Goal: Register for event/course

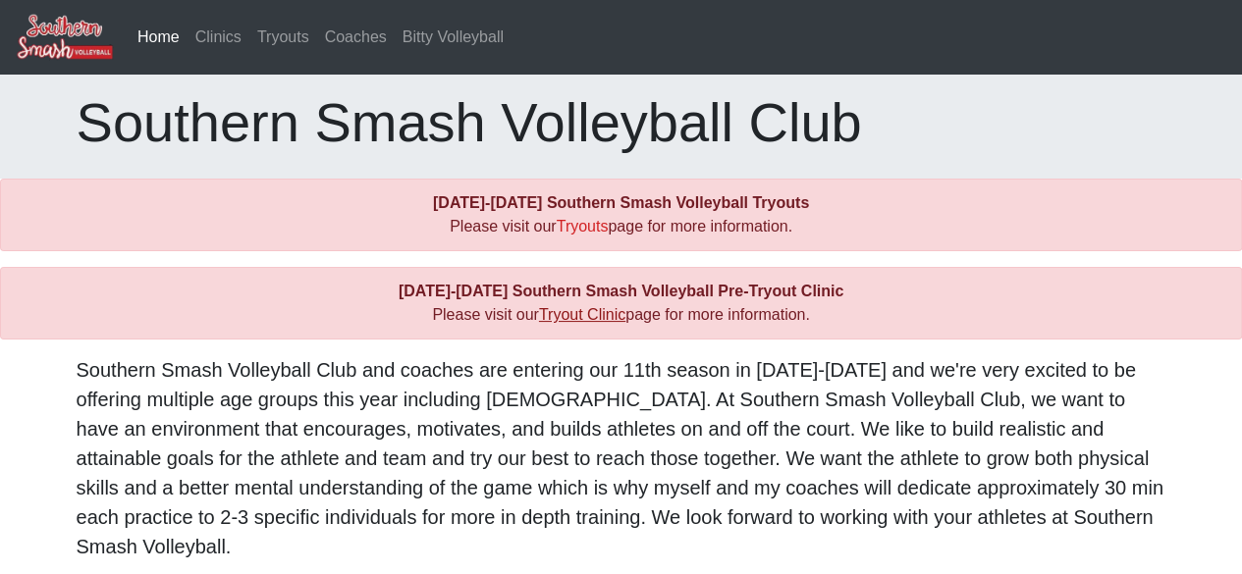
click at [584, 311] on link "Tryout Clinic" at bounding box center [582, 314] width 86 height 17
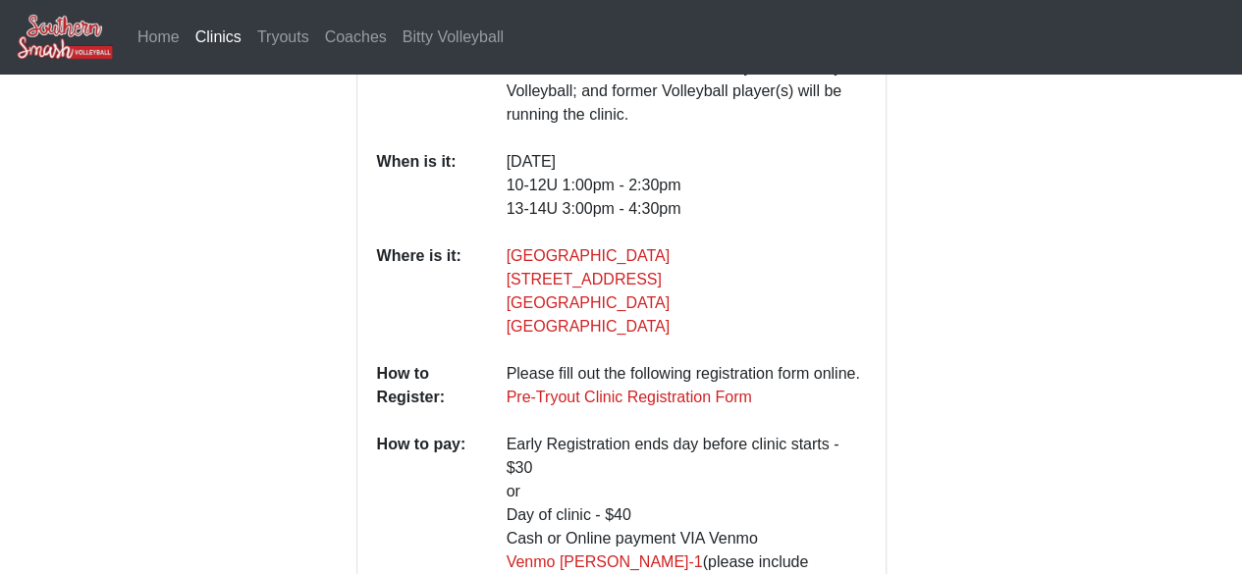
scroll to position [397, 0]
click at [585, 388] on link "Pre-Tryout Clinic Registration Form" at bounding box center [628, 396] width 245 height 17
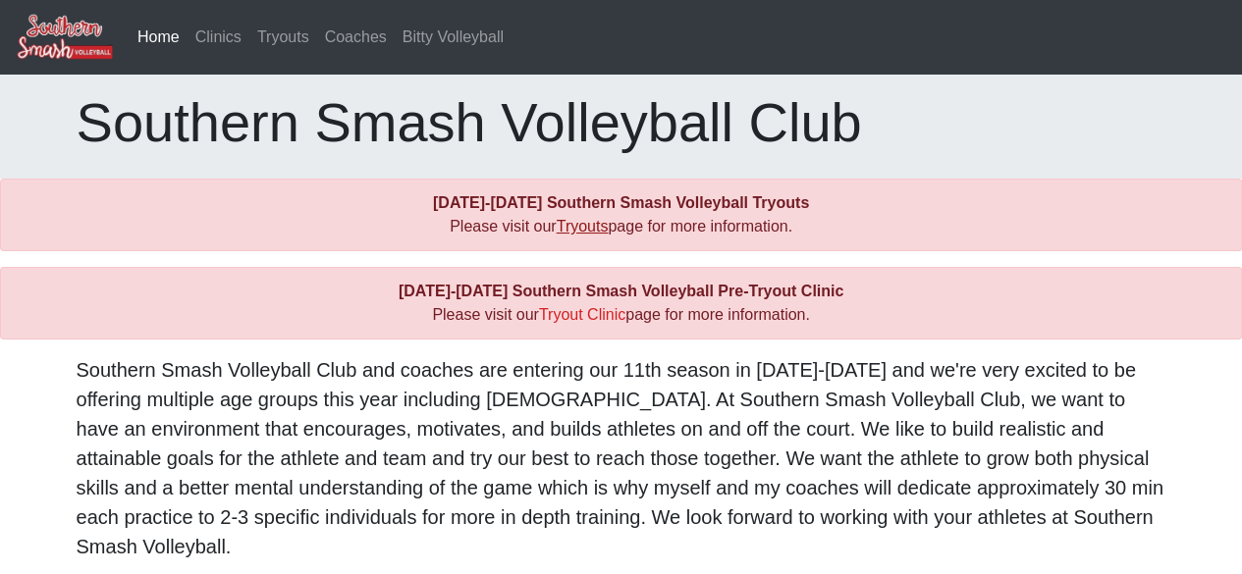
click at [591, 229] on link "Tryouts" at bounding box center [583, 226] width 52 height 17
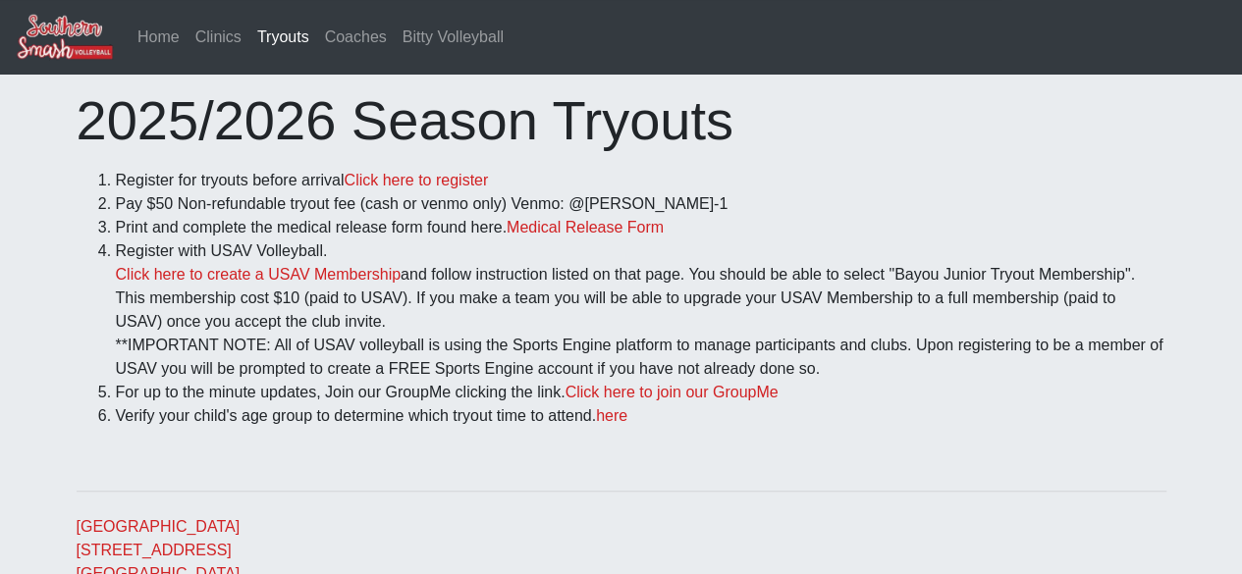
scroll to position [50, 0]
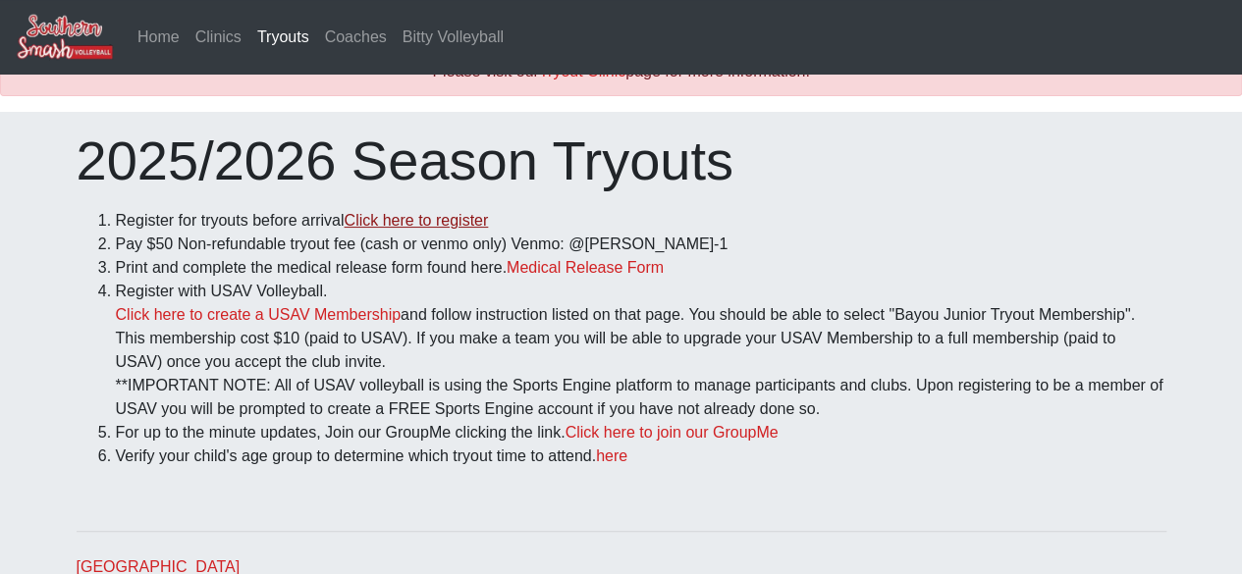
click at [414, 226] on link "Click here to register" at bounding box center [416, 220] width 144 height 17
click at [191, 315] on link "Click here to create a USAV Membership" at bounding box center [258, 314] width 285 height 17
click at [648, 436] on link "Click here to join our GroupMe" at bounding box center [671, 432] width 213 height 17
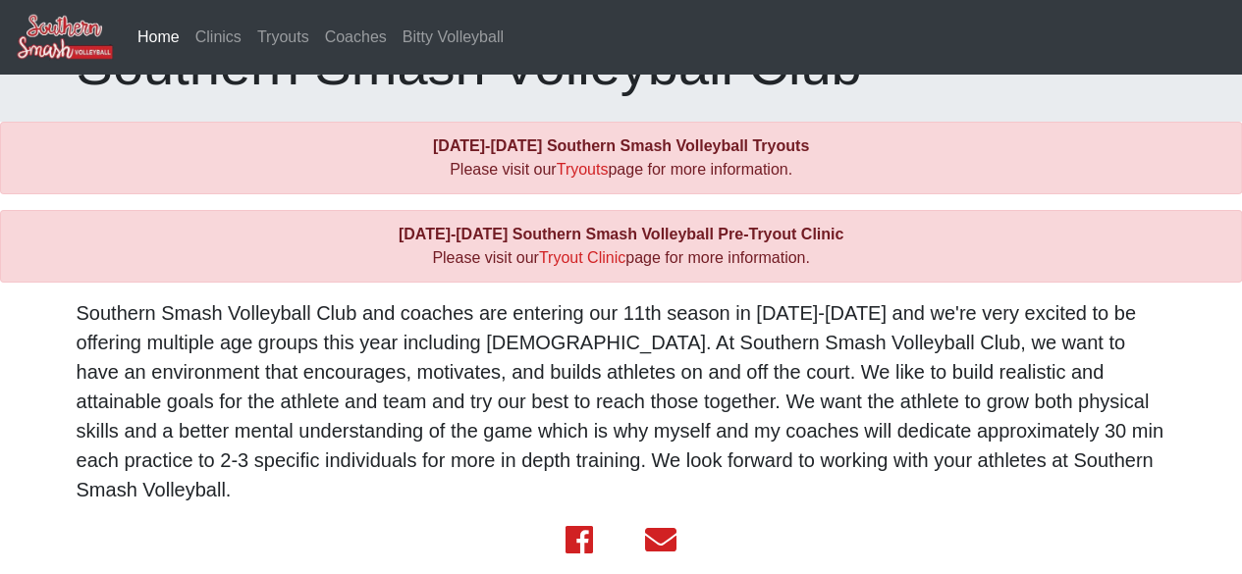
scroll to position [78, 0]
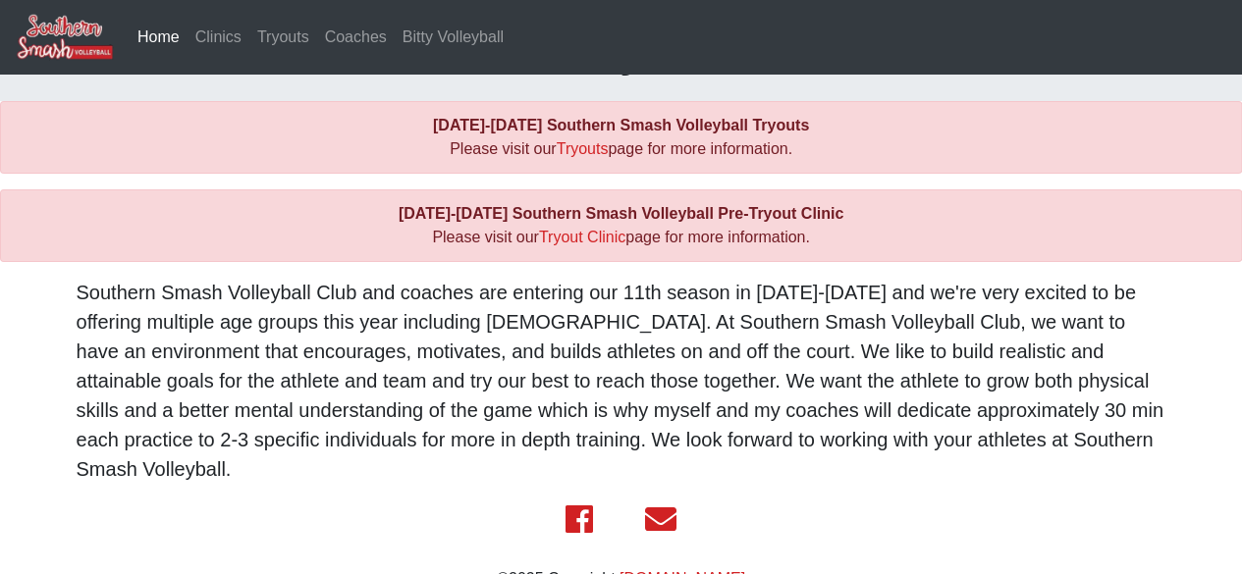
click at [881, 152] on div "2025-2026 Southern Smash Volleyball Tryouts Please visit our Tryouts page for m…" at bounding box center [621, 137] width 1242 height 73
click at [581, 145] on link "Tryouts" at bounding box center [583, 148] width 52 height 17
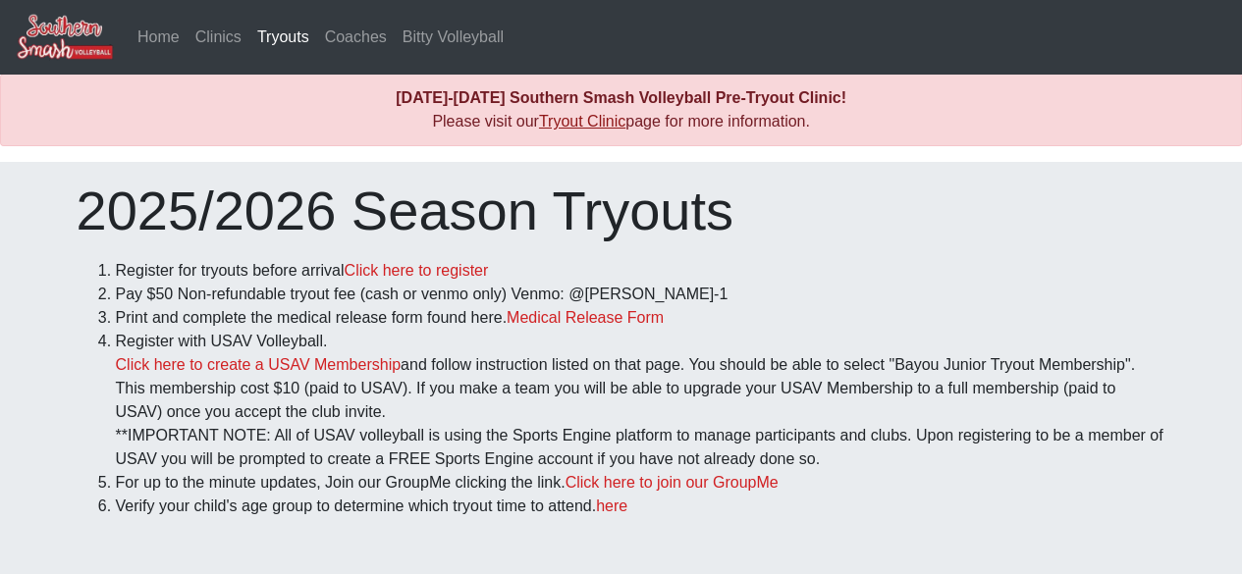
click at [573, 130] on link "Tryout Clinic" at bounding box center [582, 121] width 86 height 17
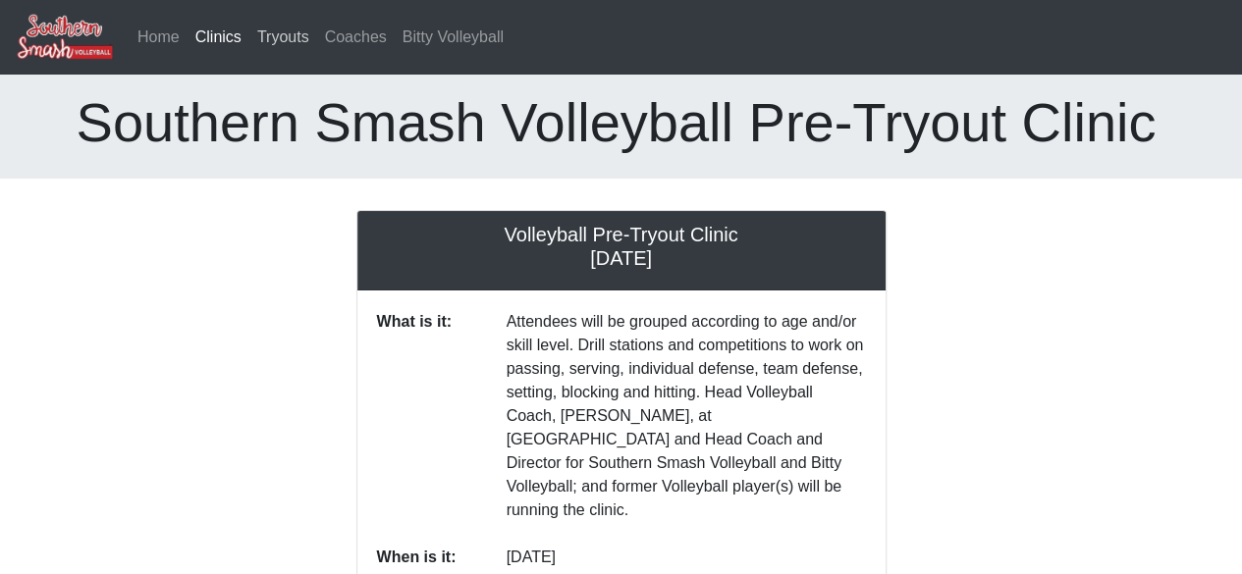
click at [274, 34] on link "Tryouts" at bounding box center [283, 37] width 68 height 39
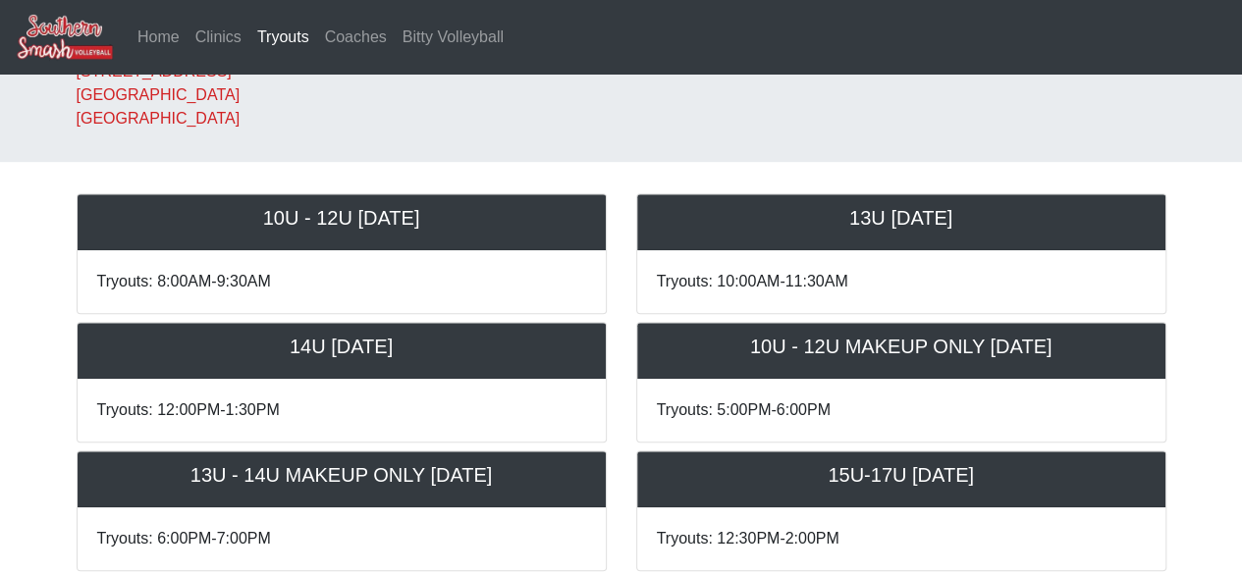
scroll to position [569, 0]
